Goal: Navigation & Orientation: Find specific page/section

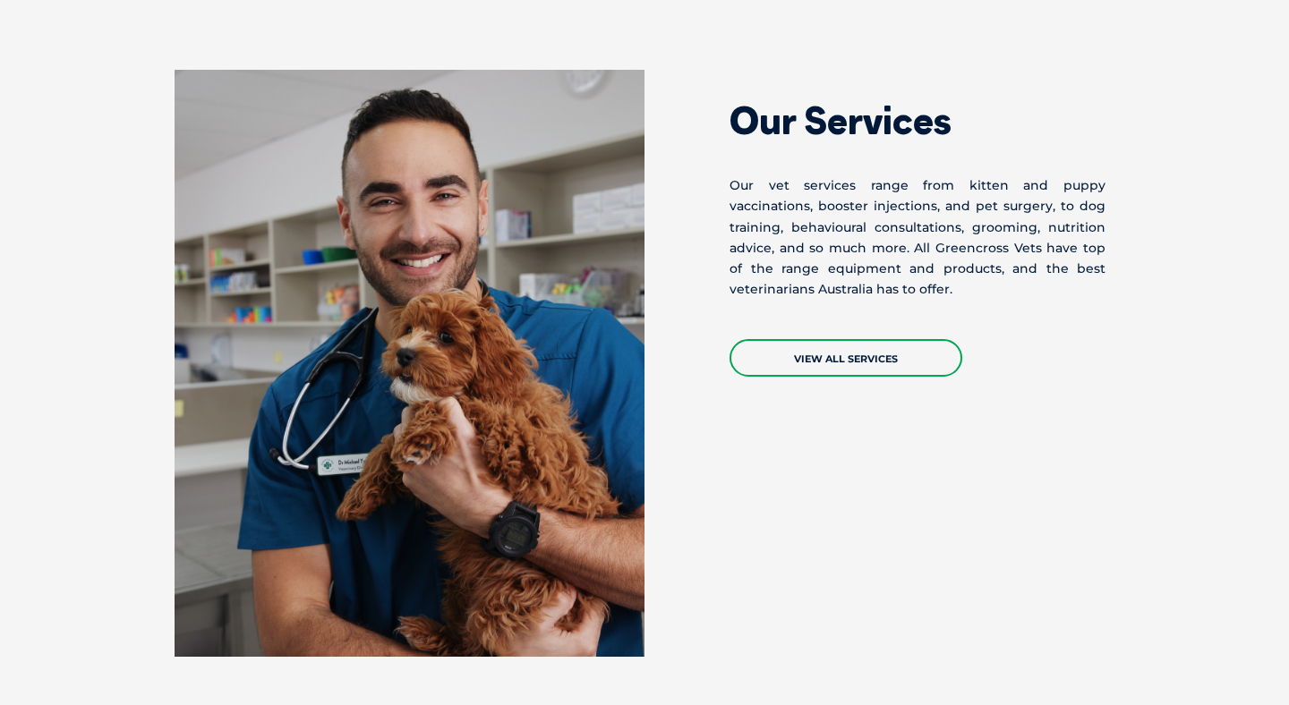
scroll to position [1455, 0]
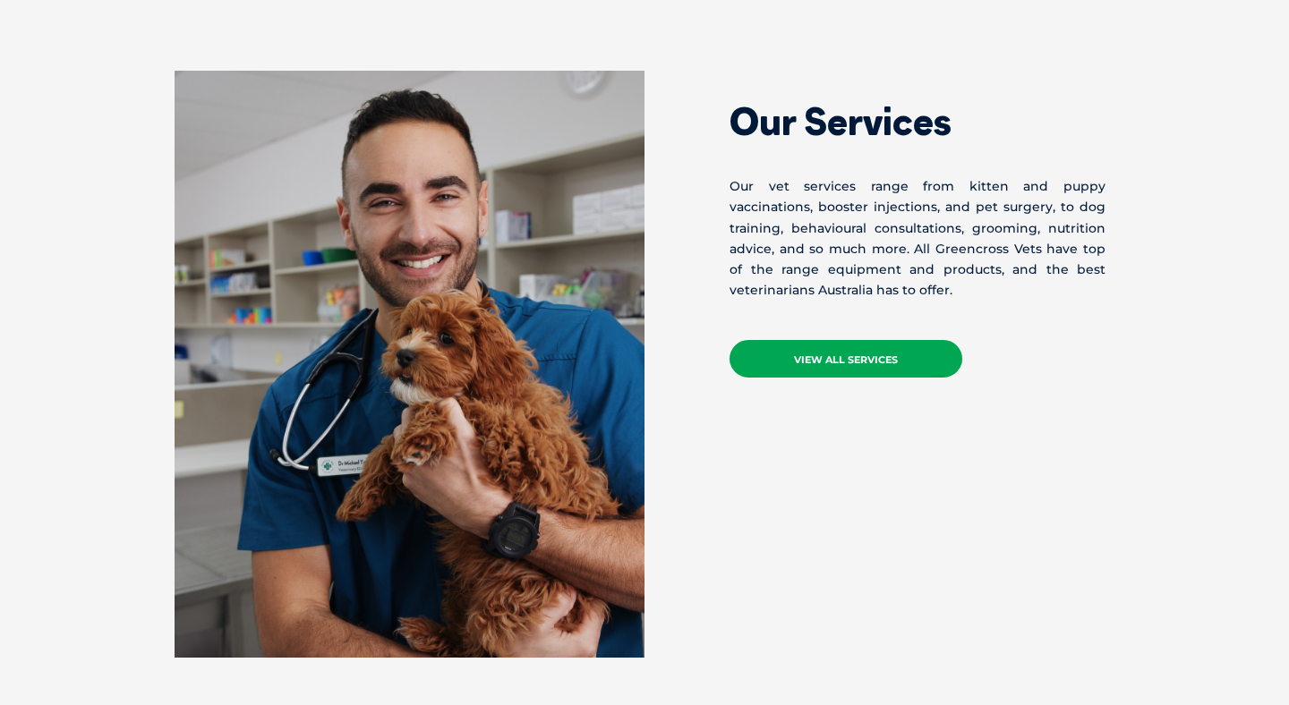
click at [838, 347] on link "VIEW ALL SERVICES" at bounding box center [845, 359] width 233 height 38
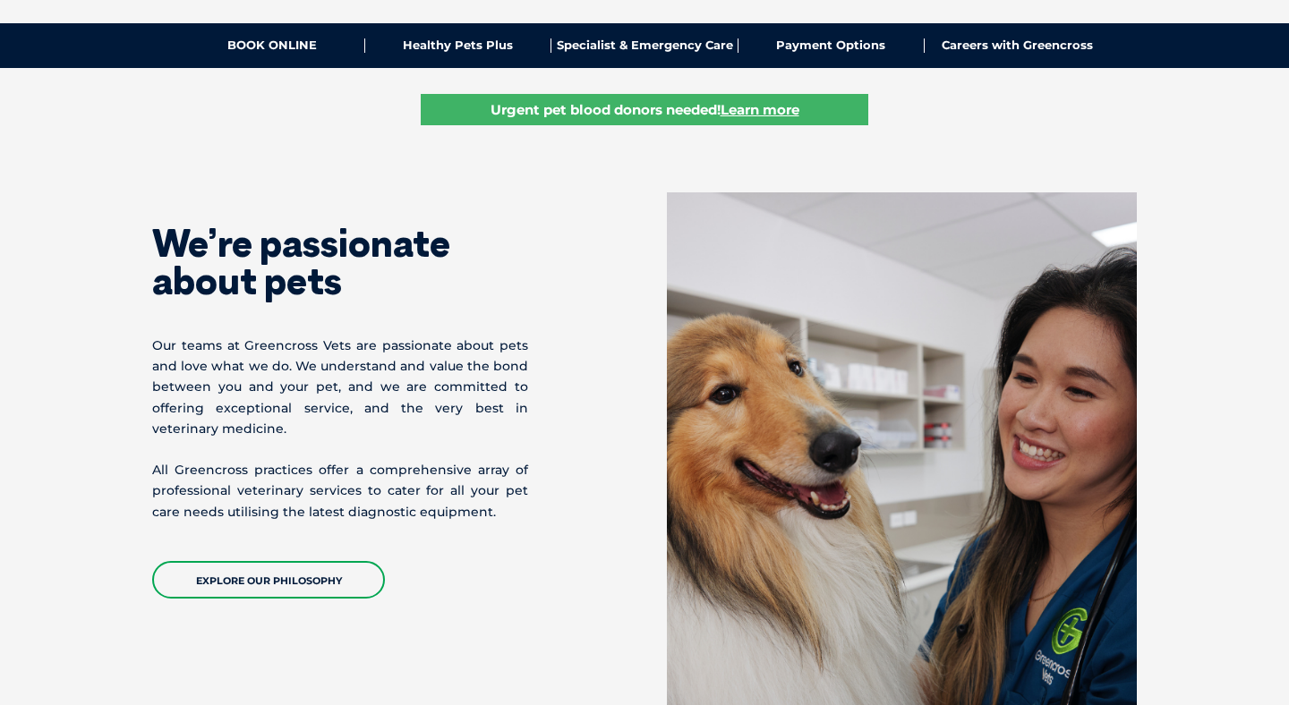
scroll to position [0, 0]
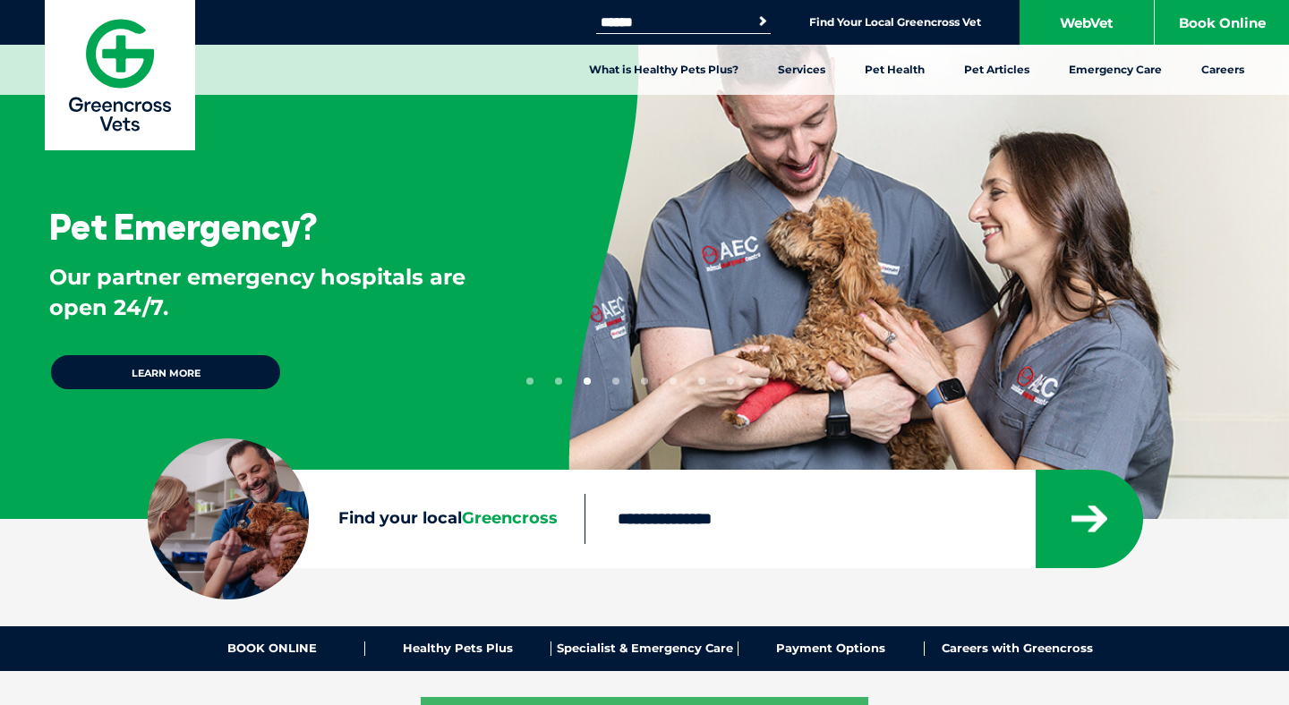
click at [748, 532] on input "Find your local Greencross" at bounding box center [808, 519] width 449 height 50
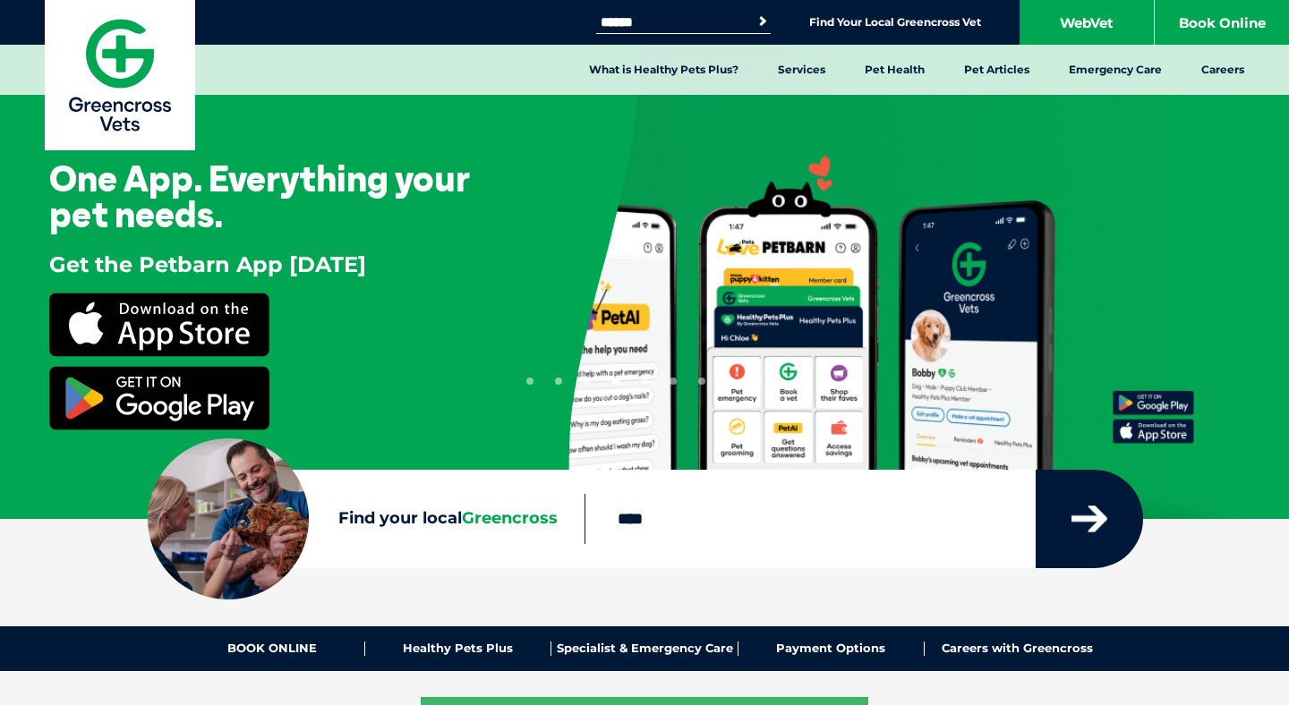
type input "****"
click at [1094, 522] on icon "submit" at bounding box center [1089, 519] width 36 height 27
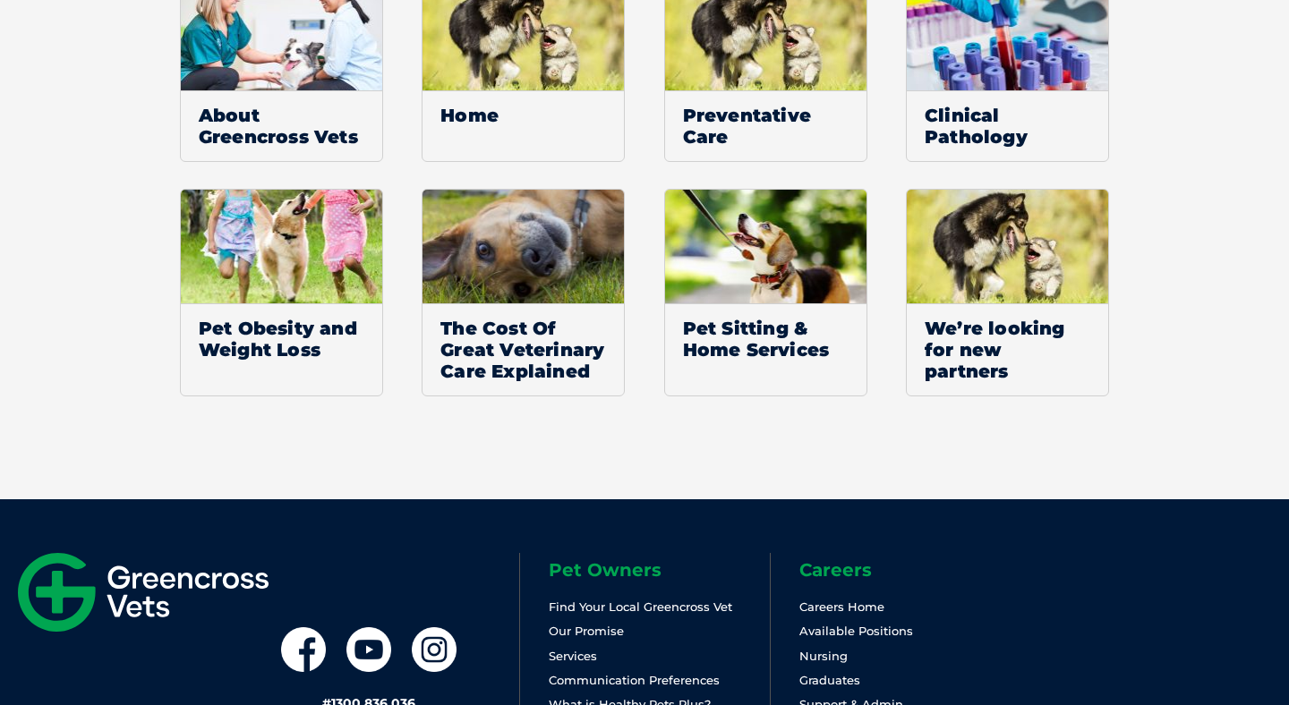
scroll to position [1515, 0]
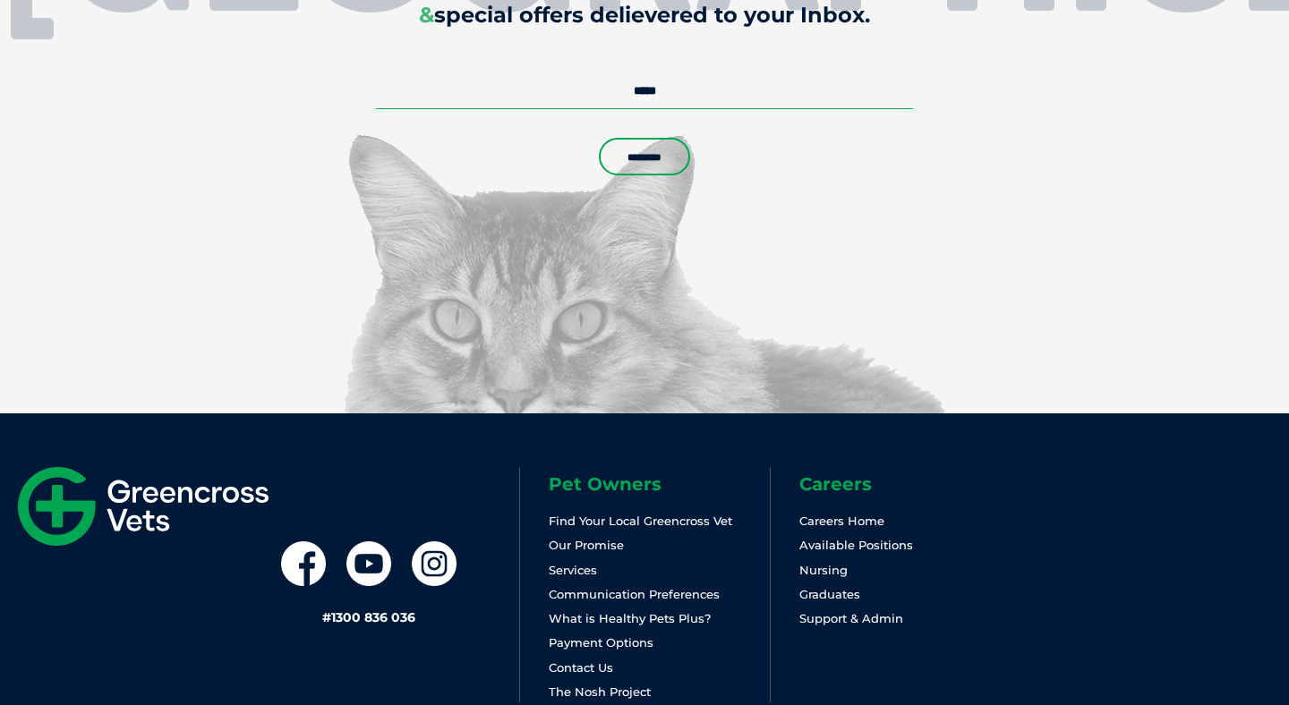
scroll to position [4090, 0]
